Goal: Submit feedback/report problem: Provide input to the site owners about the experience or issues

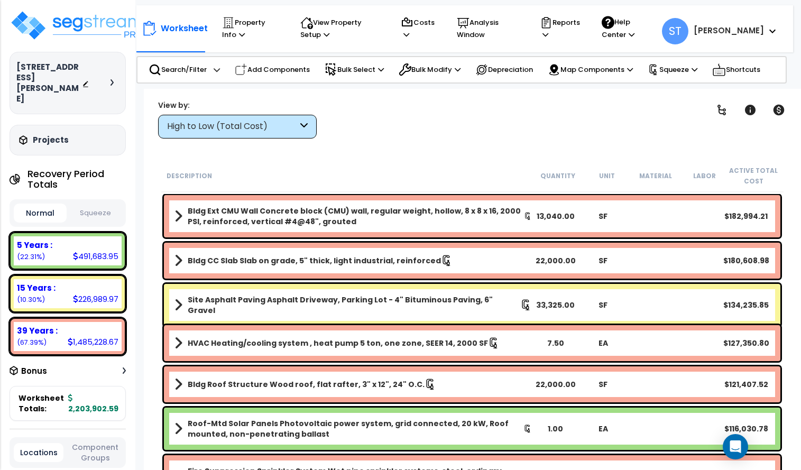
drag, startPoint x: 12, startPoint y: 60, endPoint x: 48, endPoint y: 78, distance: 40.2
click at [48, 78] on div "[STREET_ADDRESS][PERSON_NAME] Depreciable Tax Basis : $2,409,315.00 Placed-In-S…" at bounding box center [68, 83] width 116 height 62
drag, startPoint x: 48, startPoint y: 78, endPoint x: 49, endPoint y: 66, distance: 12.7
copy h3 "[STREET_ADDRESS][PERSON_NAME]"
click at [736, 449] on icon "Open Intercom Messenger" at bounding box center [735, 447] width 12 height 14
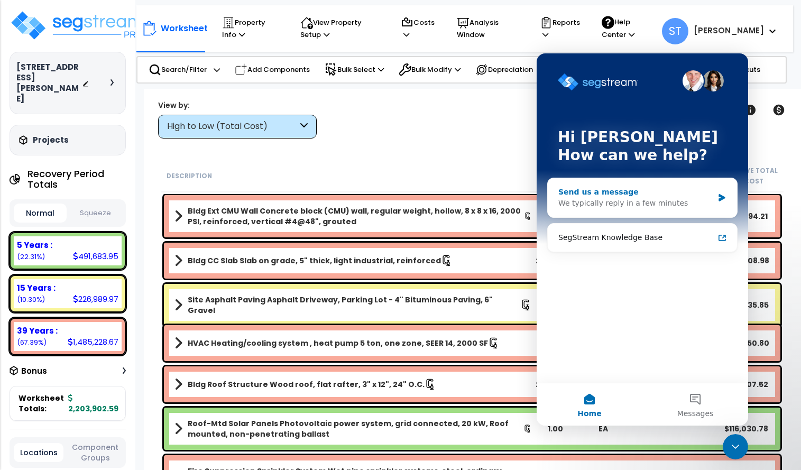
click at [561, 199] on div "We typically reply in a few minutes" at bounding box center [636, 203] width 155 height 11
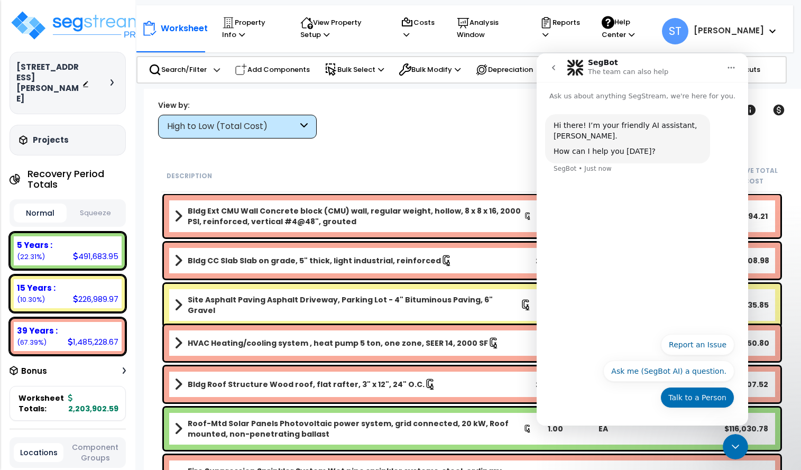
click at [701, 401] on button "Talk to a Person" at bounding box center [698, 397] width 74 height 21
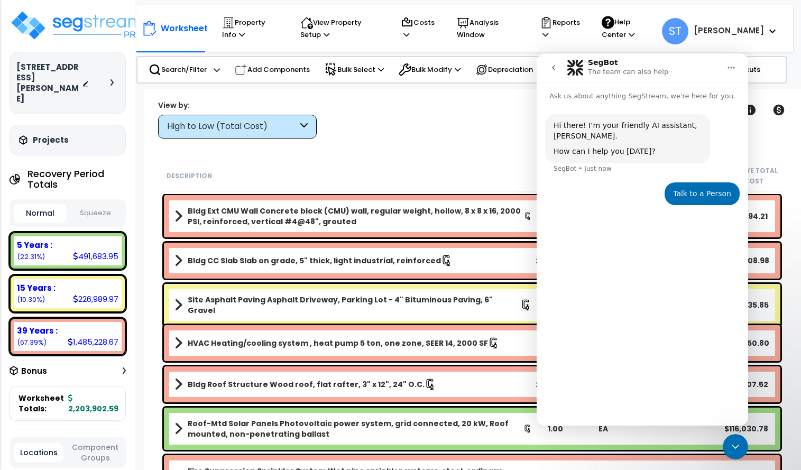
click at [687, 191] on div "Talk to a Person" at bounding box center [702, 194] width 58 height 11
click at [689, 195] on div "Talk to a Person" at bounding box center [702, 194] width 58 height 11
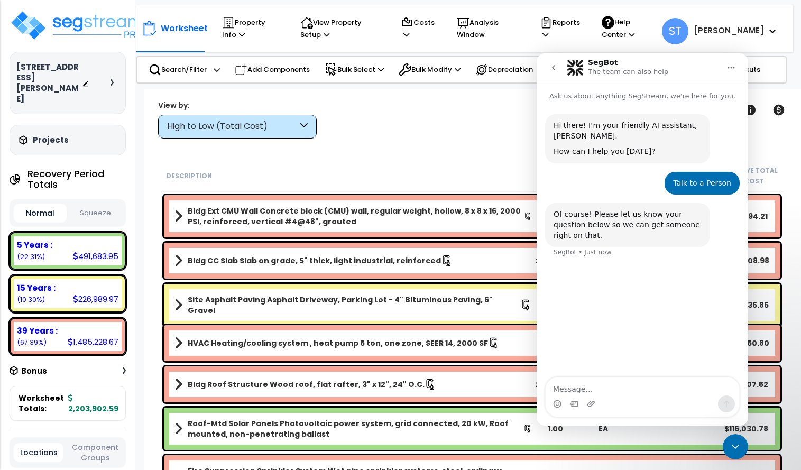
click at [589, 391] on textarea "Message…" at bounding box center [643, 387] width 194 height 18
type textarea "I"
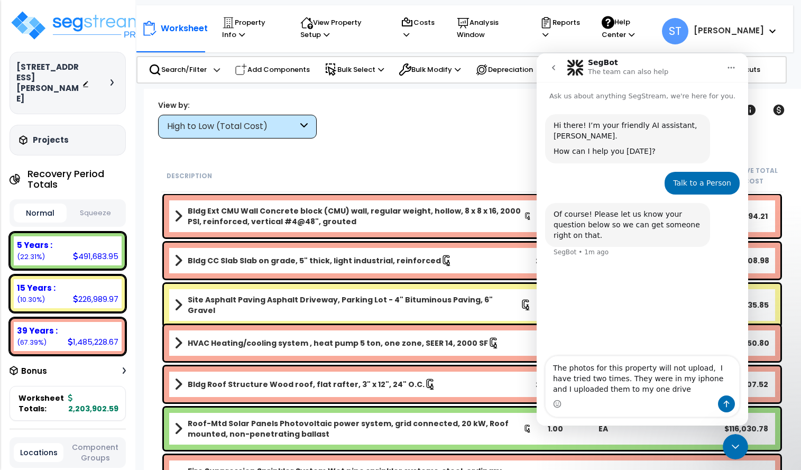
click at [662, 389] on textarea "The photos for this property will not upload, I have tried two times. They were…" at bounding box center [643, 375] width 194 height 39
type textarea "The photos for this property will not upload, I have tried two times. They were…"
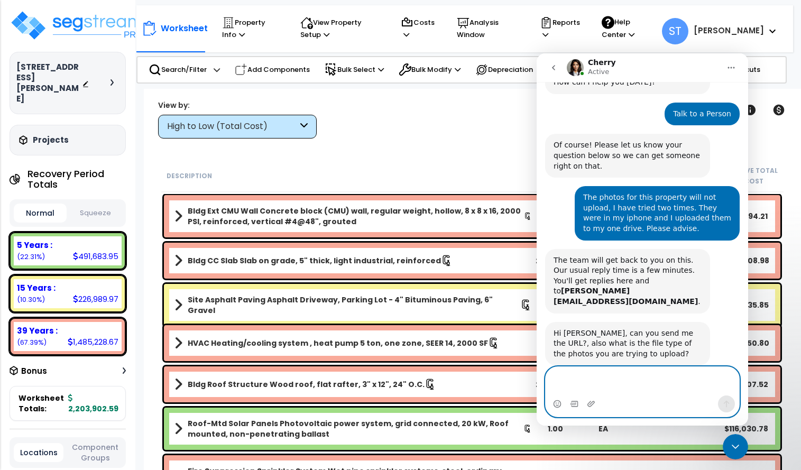
scroll to position [110, 0]
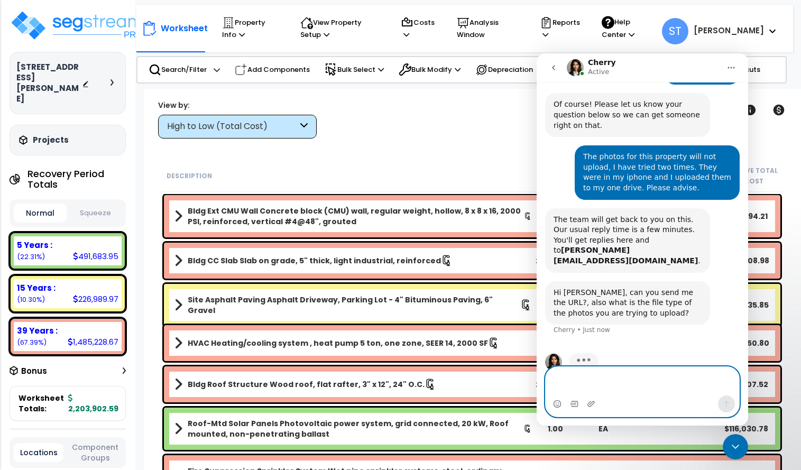
click at [595, 378] on textarea "Message…" at bounding box center [643, 381] width 194 height 29
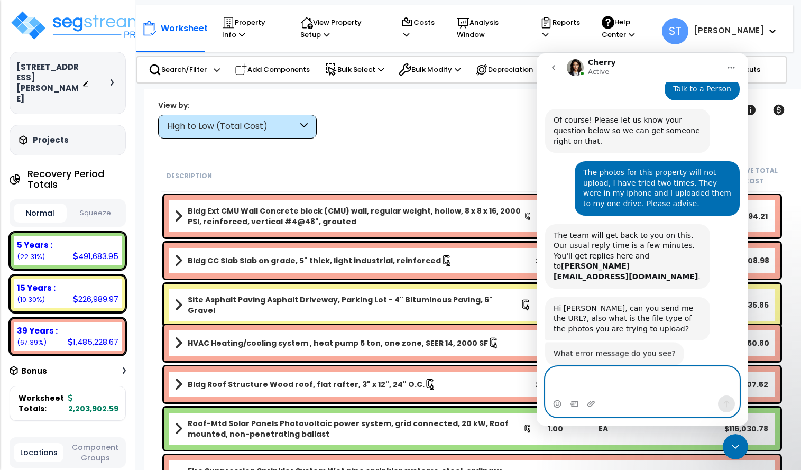
scroll to position [94, 0]
paste textarea "[URL][DOMAIN_NAME]"
type textarea "[URL][DOMAIN_NAME]"
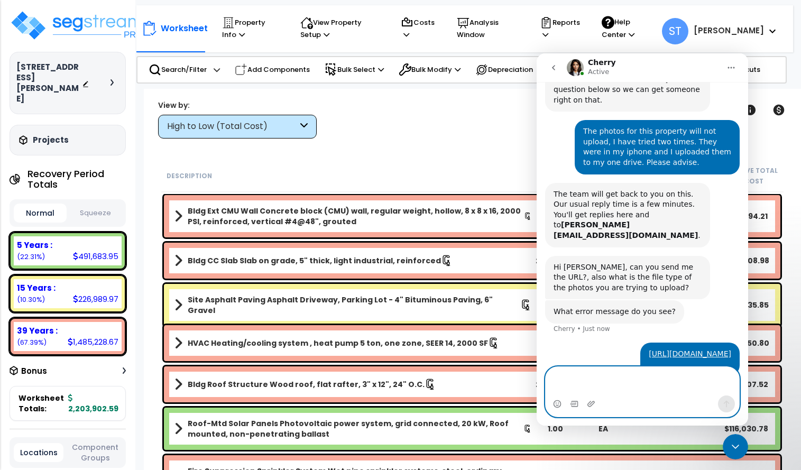
scroll to position [145, 0]
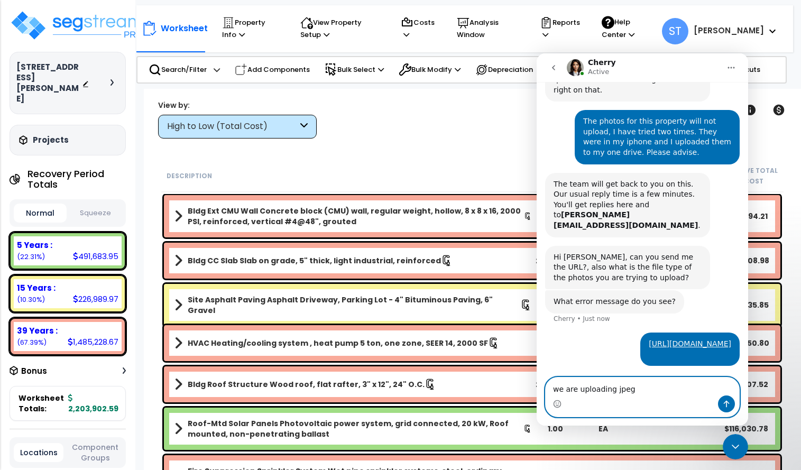
type textarea "we are uploading jpeg"
click at [725, 407] on icon "Send a message…" at bounding box center [726, 404] width 8 height 8
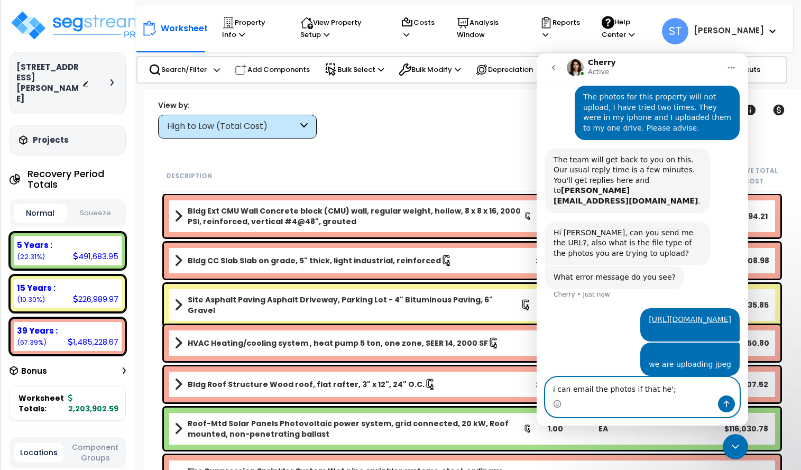
click at [590, 389] on textarea "i can email the photos if that he';" at bounding box center [643, 387] width 194 height 18
click at [691, 388] on textarea "i can email one of the photos if that he';" at bounding box center [643, 387] width 194 height 18
type textarea "i can email one of the photos if that helps"
click at [727, 402] on icon "Send a message…" at bounding box center [727, 404] width 6 height 7
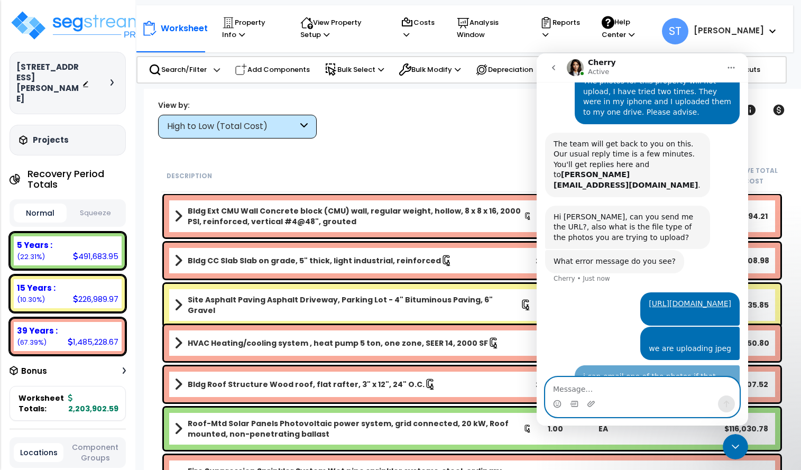
scroll to position [194, 0]
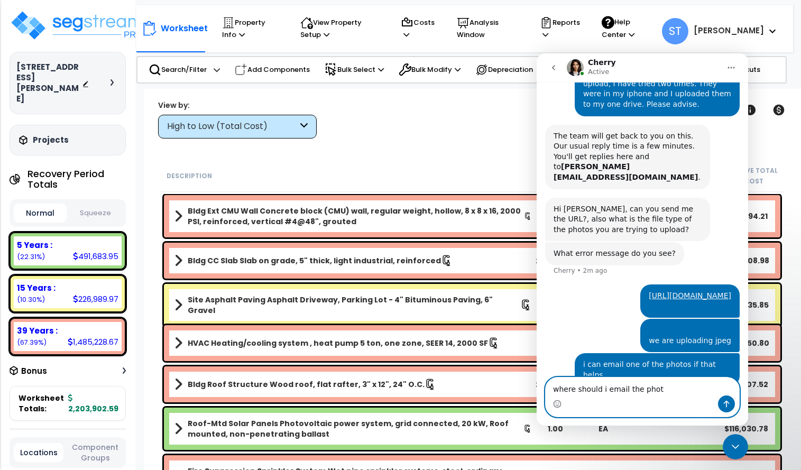
type textarea "where should i email the photo"
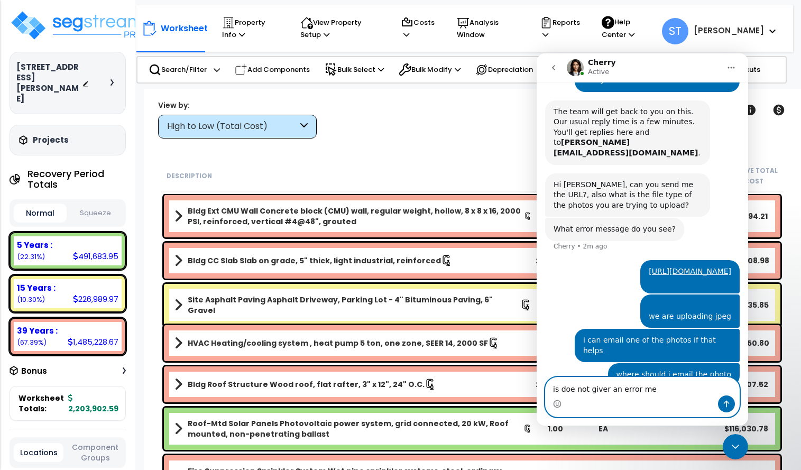
scroll to position [259, 0]
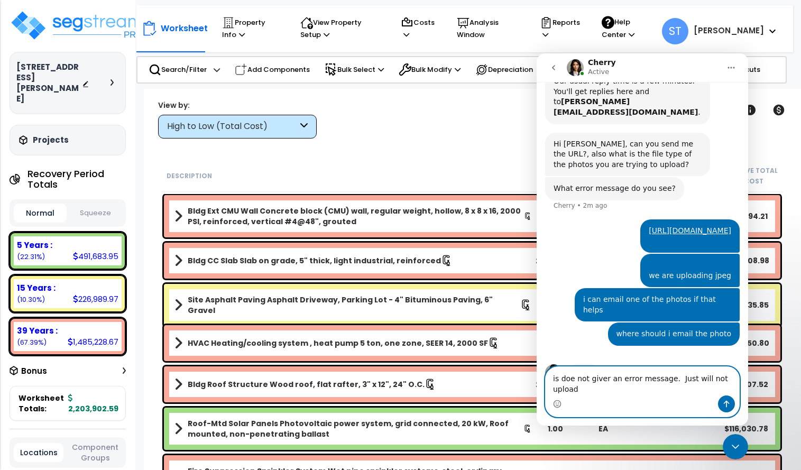
drag, startPoint x: 686, startPoint y: 360, endPoint x: 604, endPoint y: 388, distance: 86.8
click at [604, 388] on textarea "is doe not giver an error message. Just will not upload" at bounding box center [643, 381] width 194 height 29
type textarea "is doe not give an error message. Just will not upload"
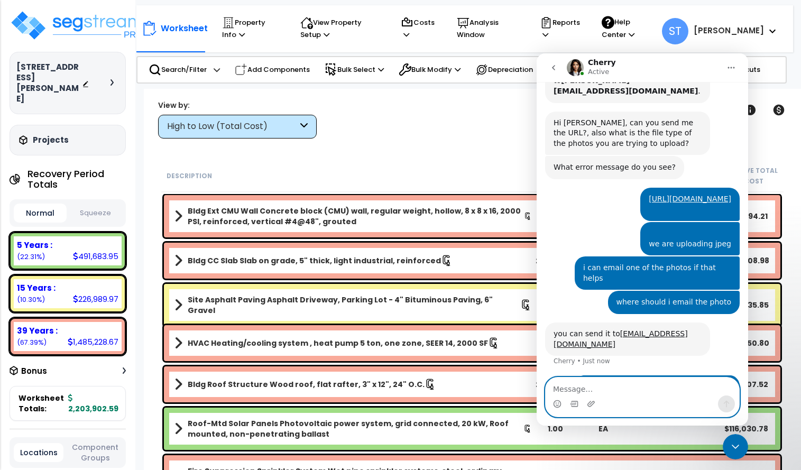
scroll to position [291, 0]
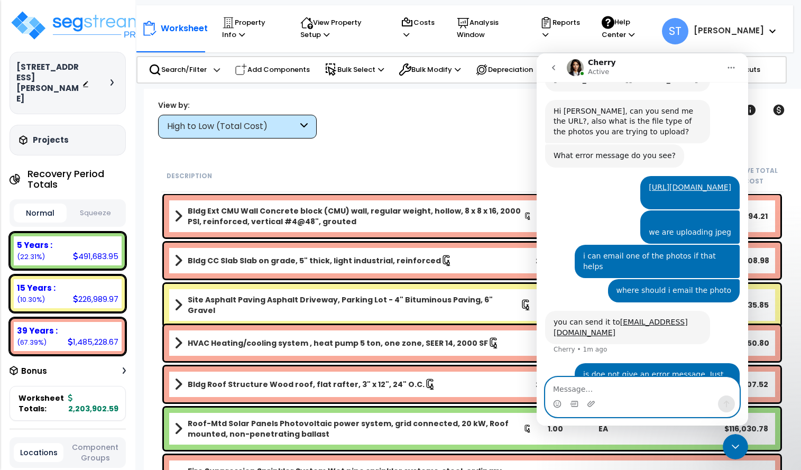
click at [610, 388] on textarea "Message…" at bounding box center [643, 387] width 194 height 18
type textarea "sent"
click at [724, 399] on button "Send a message…" at bounding box center [726, 404] width 17 height 17
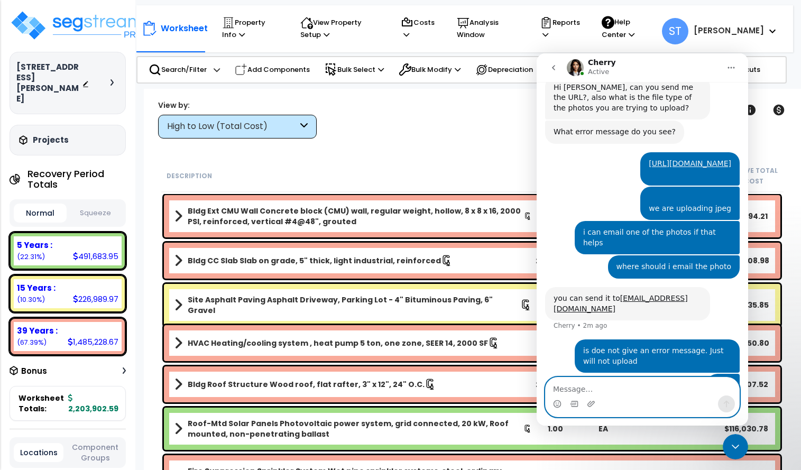
scroll to position [356, 0]
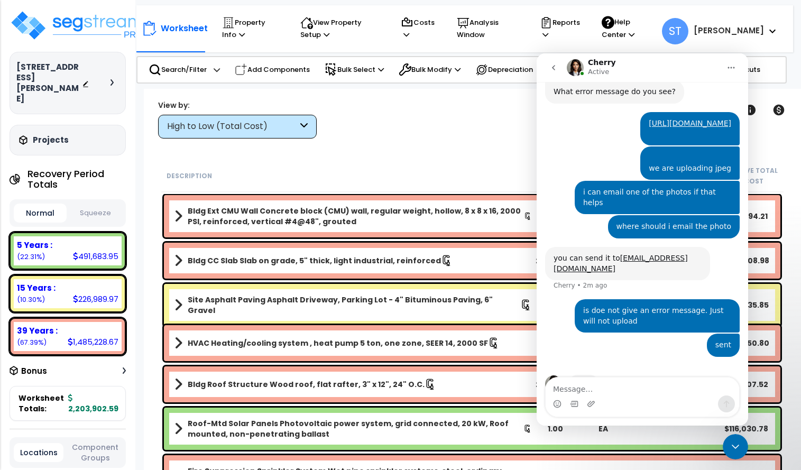
click at [561, 335] on div "sent [PERSON_NAME] • Just now" at bounding box center [642, 352] width 195 height 36
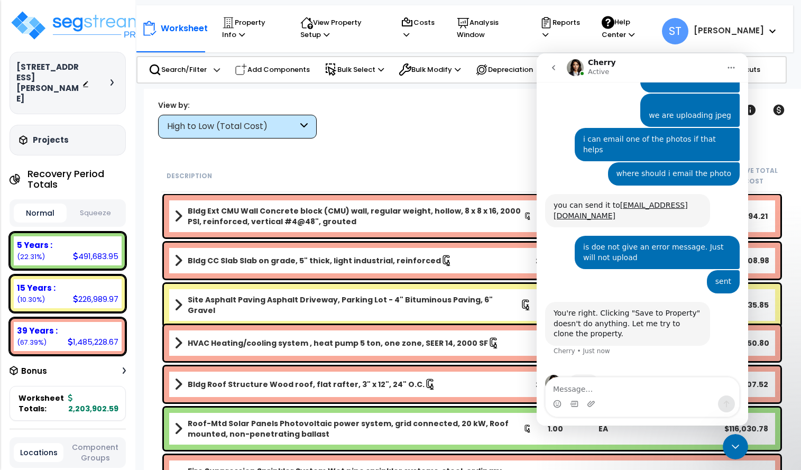
scroll to position [368, 0]
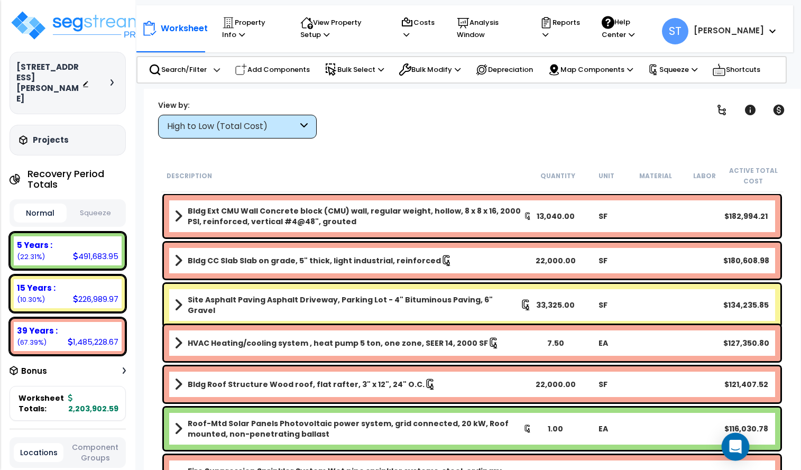
click at [741, 446] on icon "Open Intercom Messenger" at bounding box center [736, 447] width 14 height 14
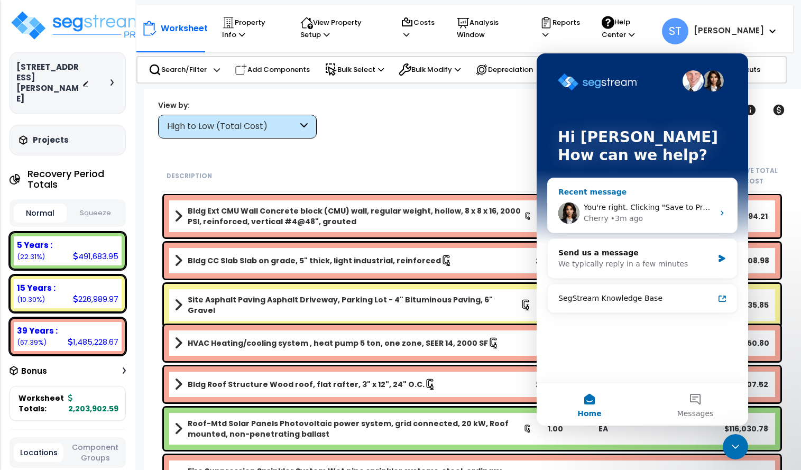
click at [606, 203] on span "You're right. Clicking "Save to Property" doesn't do anything. Let me try to cl…" at bounding box center [757, 207] width 347 height 8
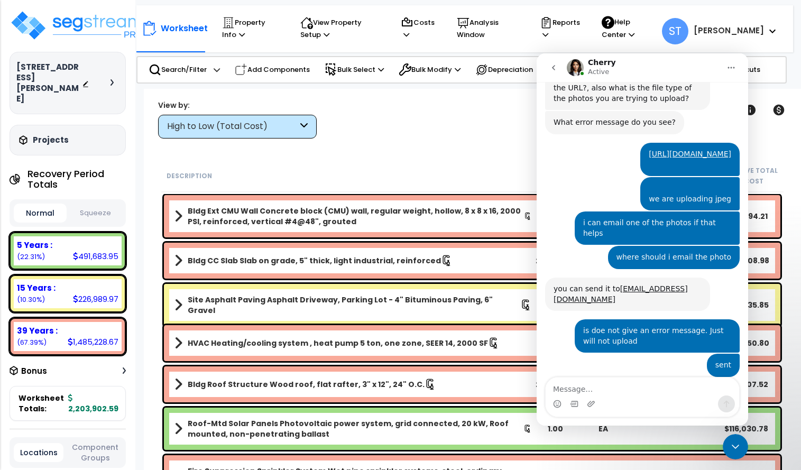
scroll to position [368, 0]
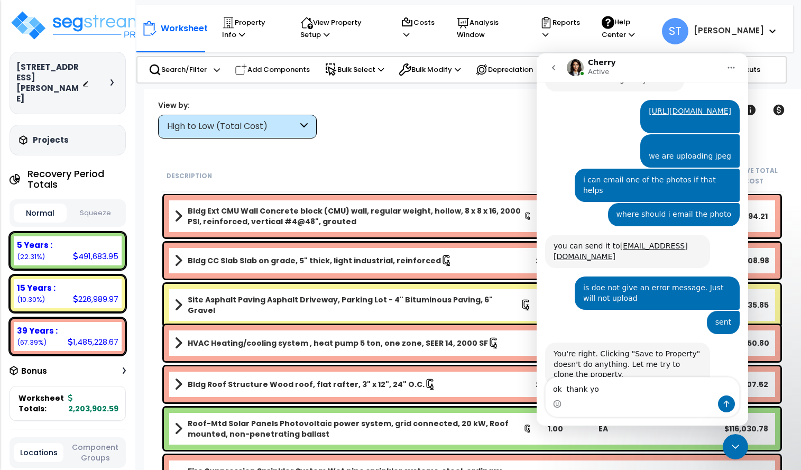
type textarea "ok thank you"
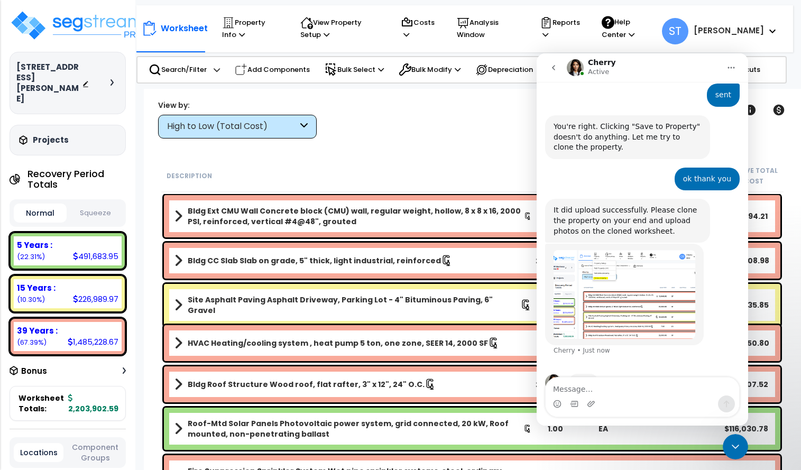
scroll to position [554, 0]
